Goal: Find specific page/section: Find specific page/section

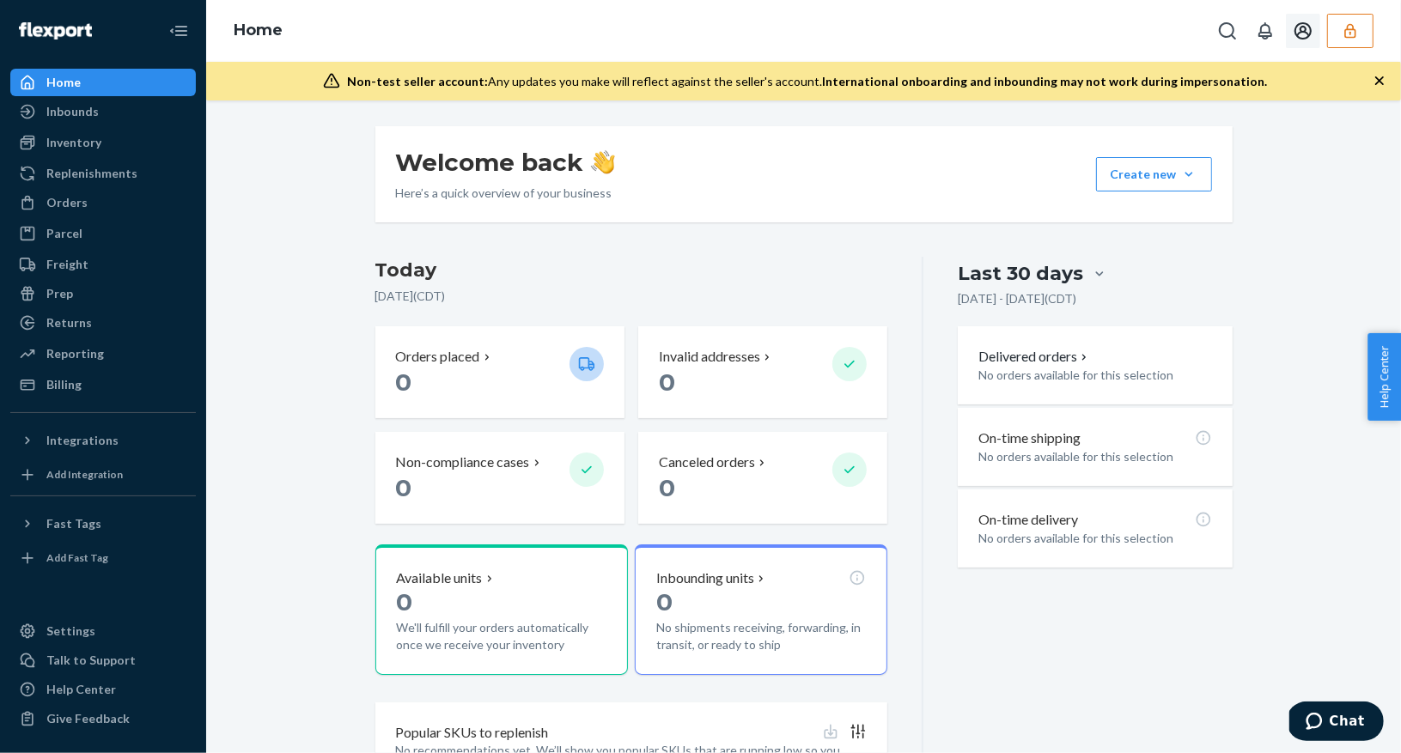
click at [1355, 27] on icon "button" at bounding box center [1350, 30] width 17 height 17
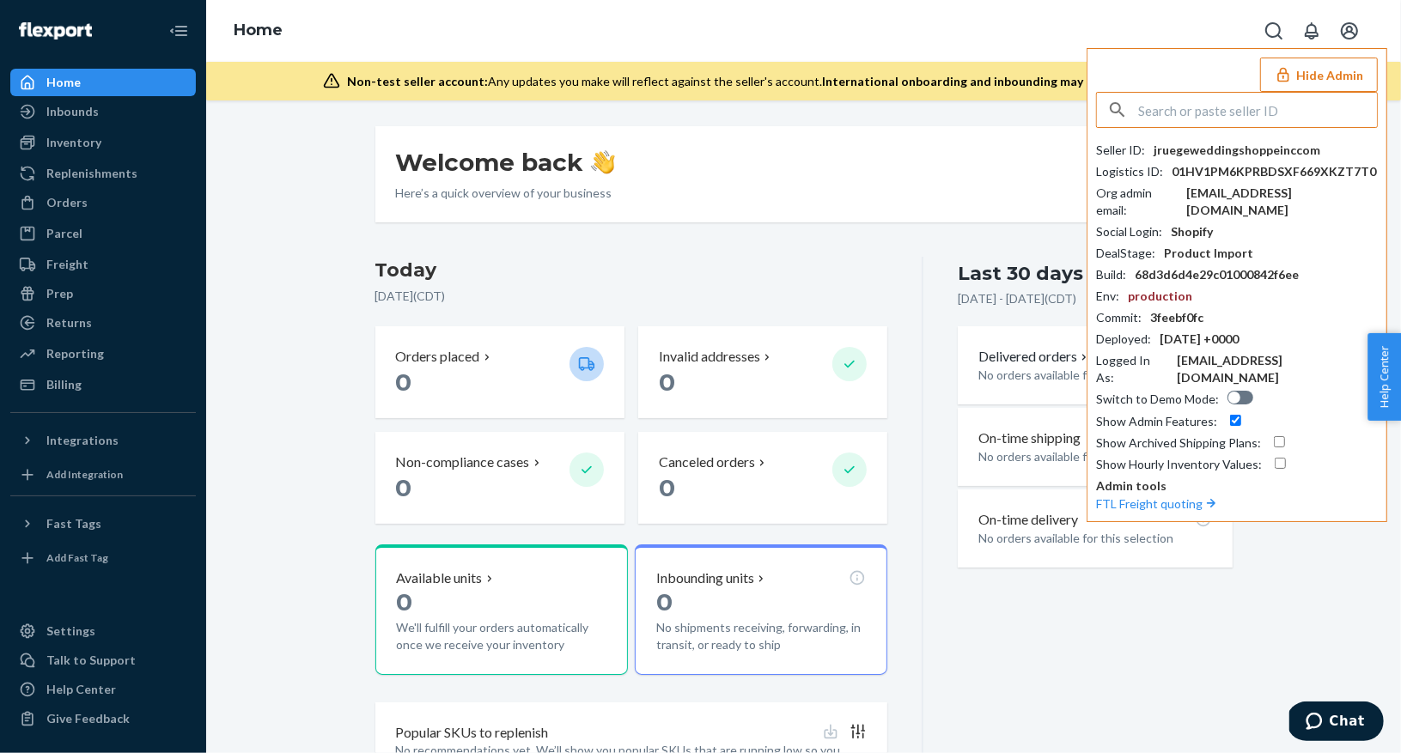
click at [1216, 118] on input "text" at bounding box center [1257, 110] width 239 height 34
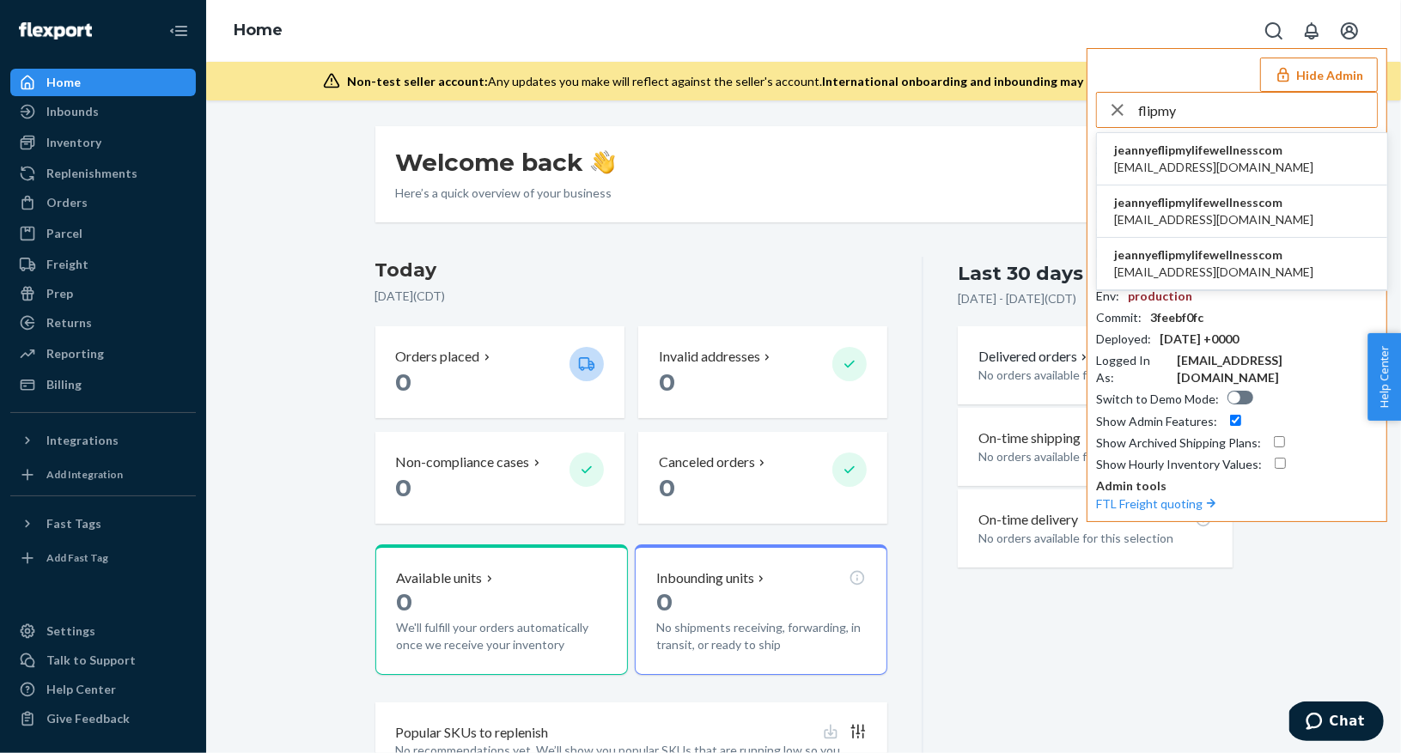
type input "flipmy"
click at [1259, 160] on span "[EMAIL_ADDRESS][DOMAIN_NAME]" at bounding box center [1213, 167] width 199 height 17
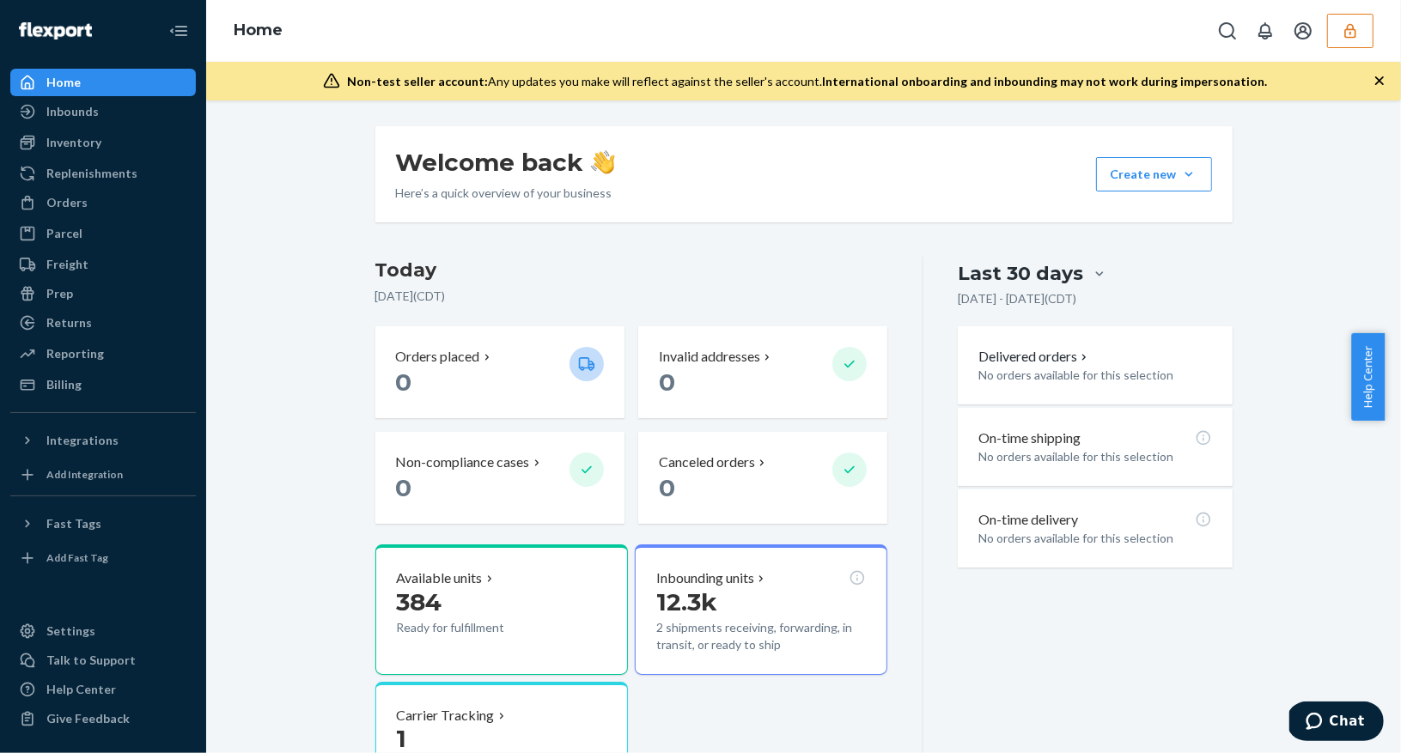
click at [1354, 33] on icon "button" at bounding box center [1350, 30] width 17 height 17
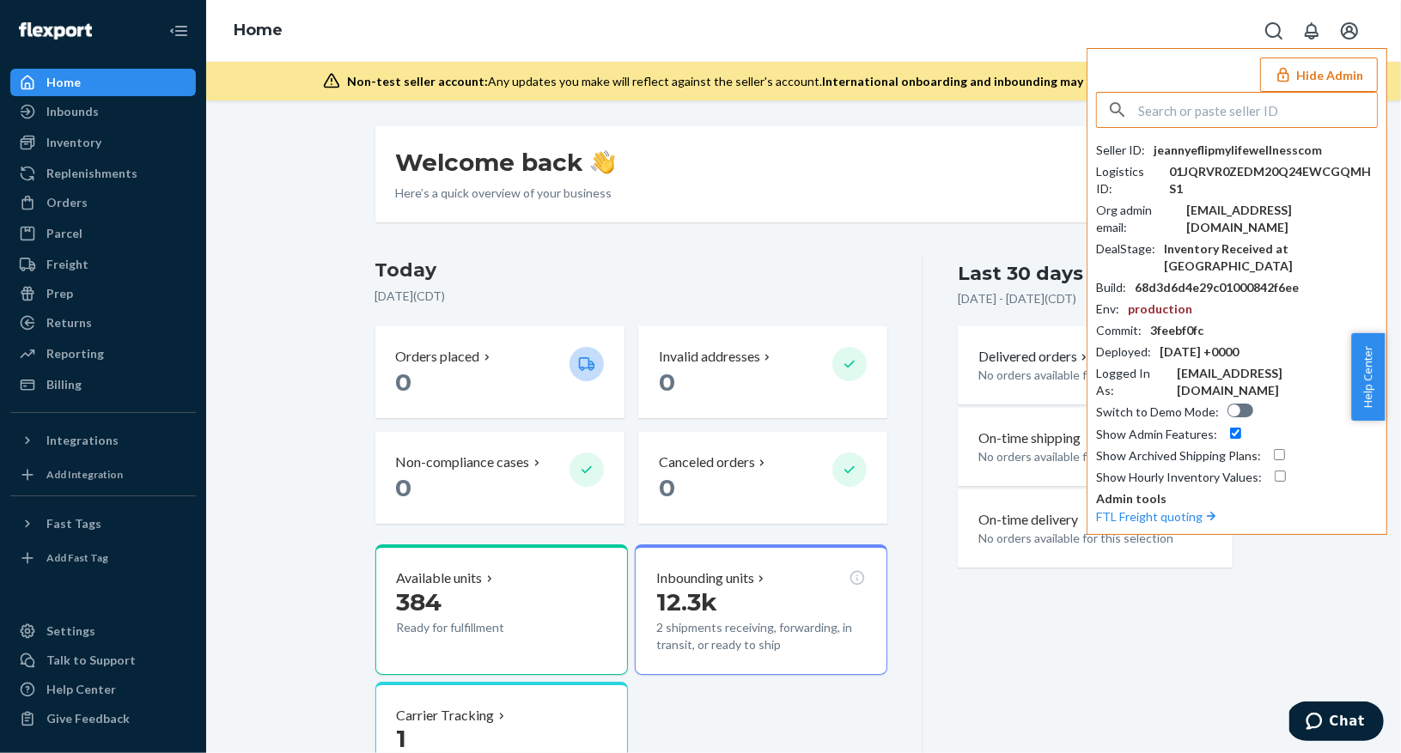
click at [1182, 104] on input "text" at bounding box center [1257, 110] width 239 height 34
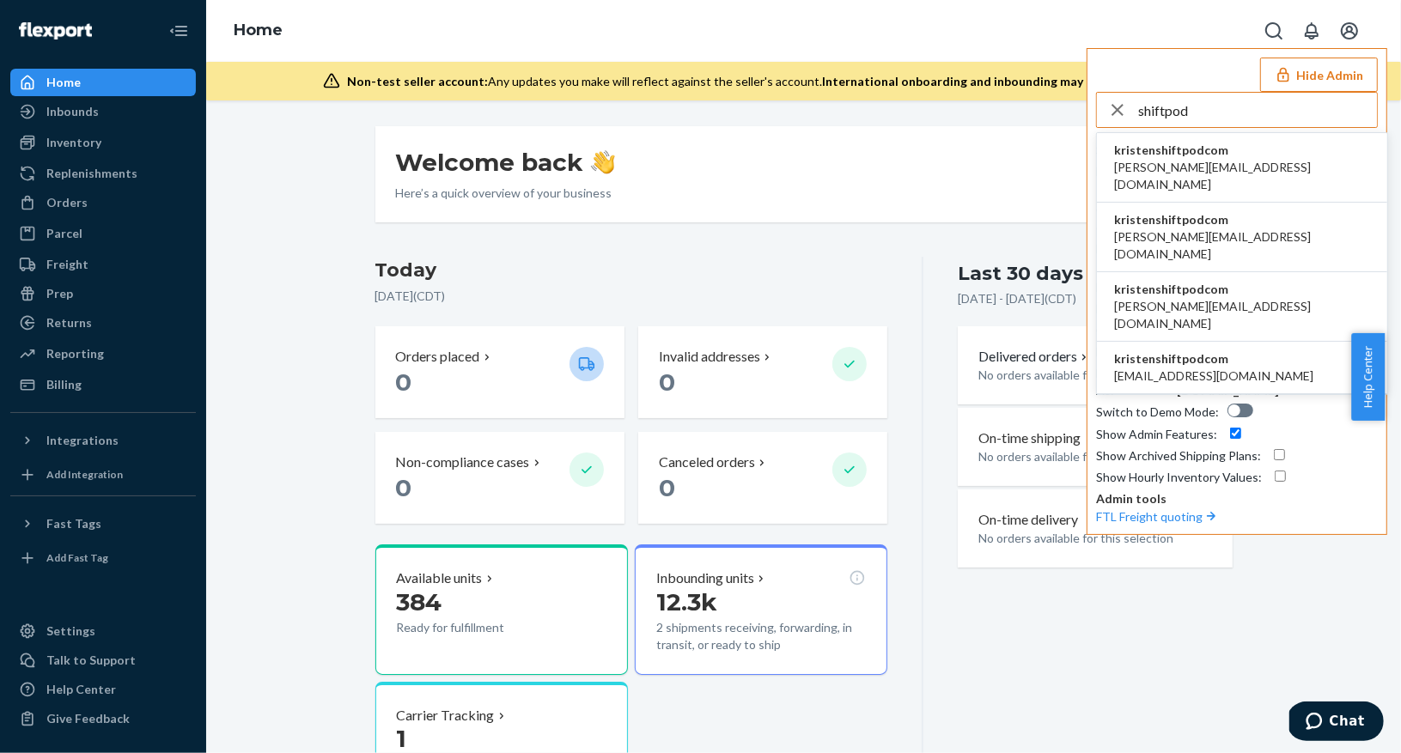
type input "shiftpod"
click at [1181, 151] on span "kristenshiftpodcom" at bounding box center [1242, 150] width 256 height 17
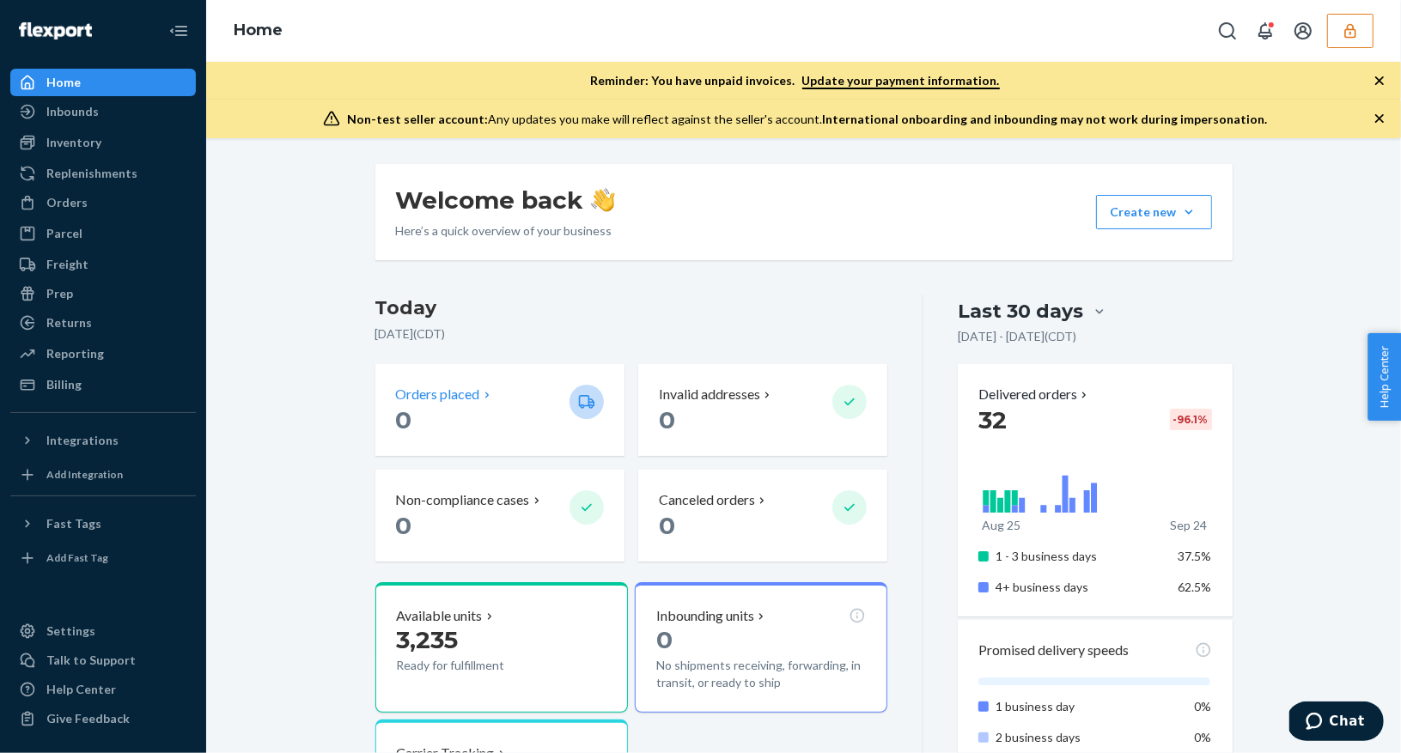
scroll to position [4, 0]
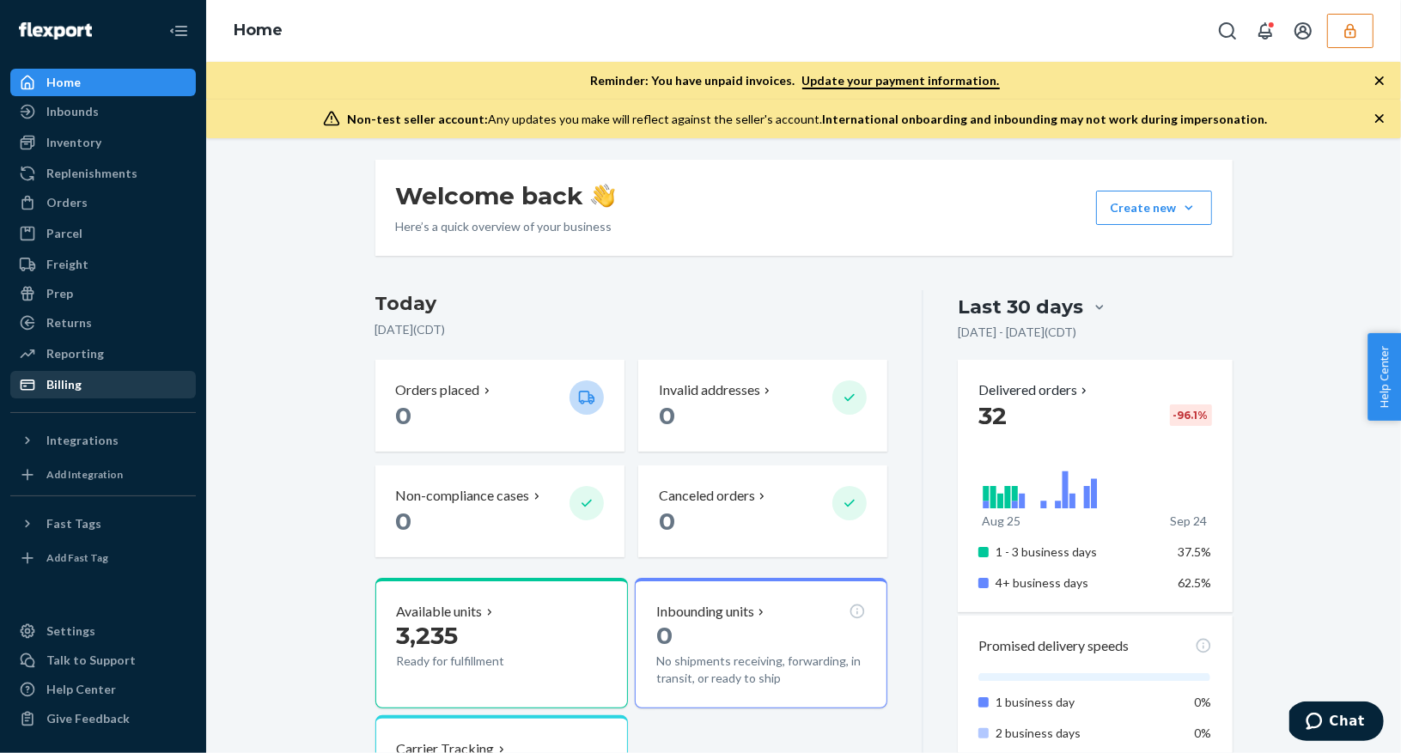
click at [87, 376] on div "Billing" at bounding box center [103, 385] width 182 height 24
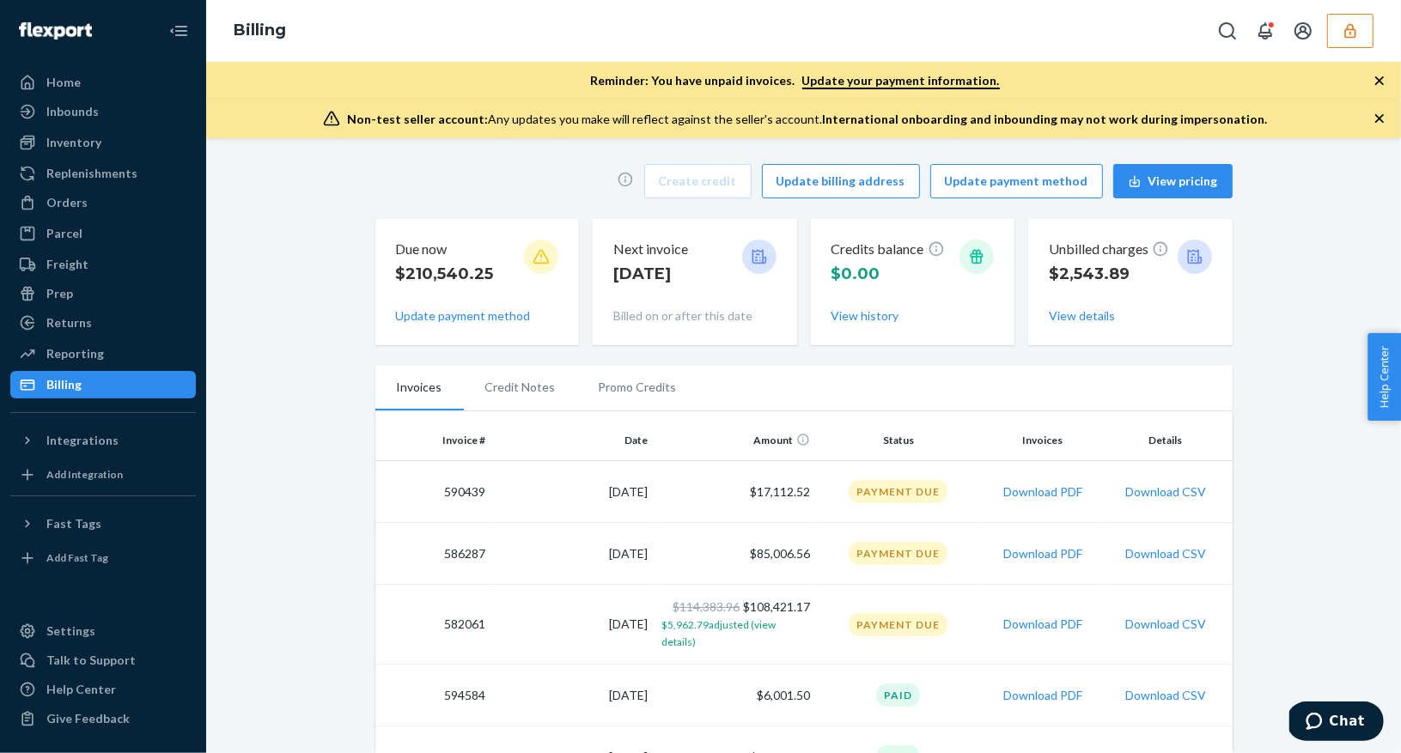
scroll to position [5, 0]
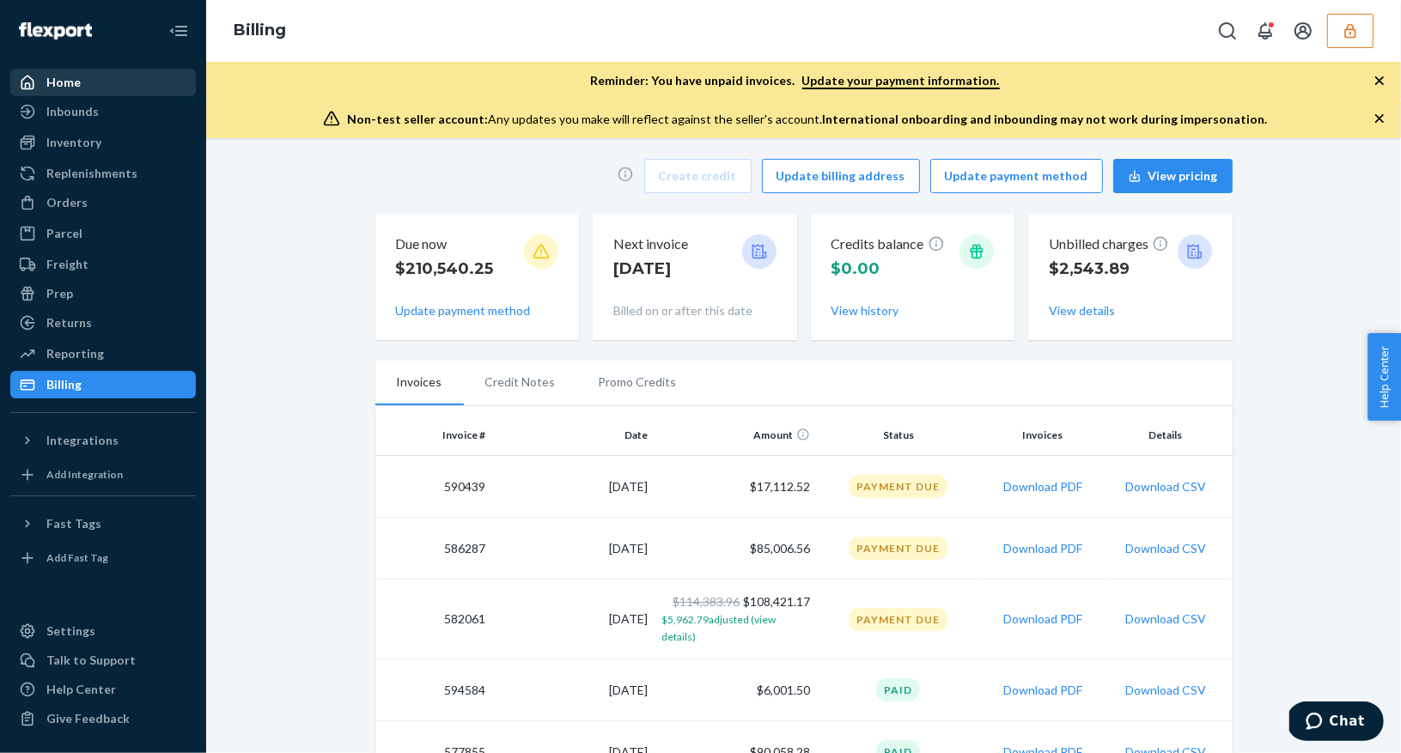
click at [78, 89] on div "Home" at bounding box center [103, 82] width 182 height 24
